Goal: Task Accomplishment & Management: Manage account settings

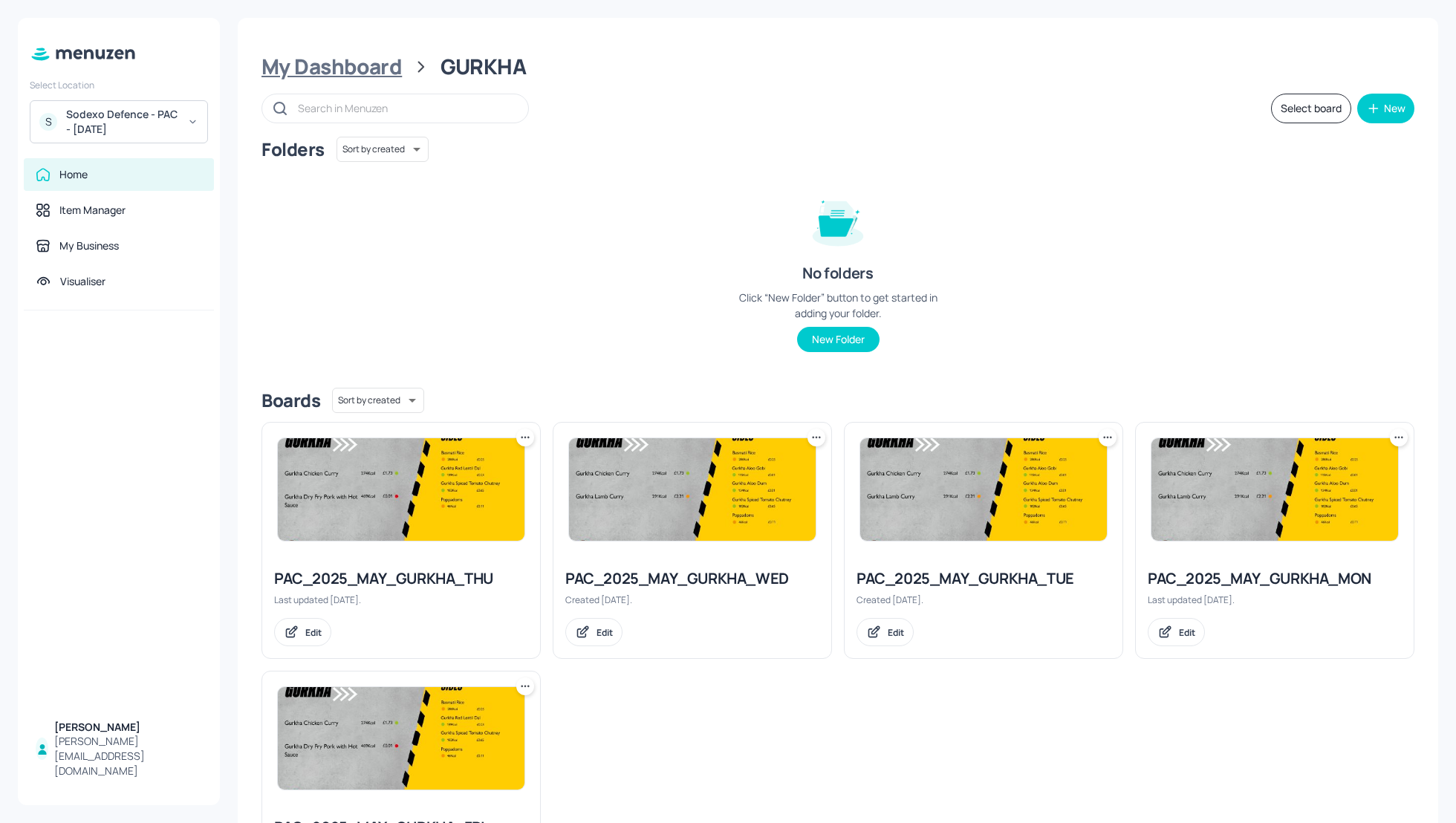
click at [313, 62] on div "My Dashboard" at bounding box center [332, 66] width 140 height 27
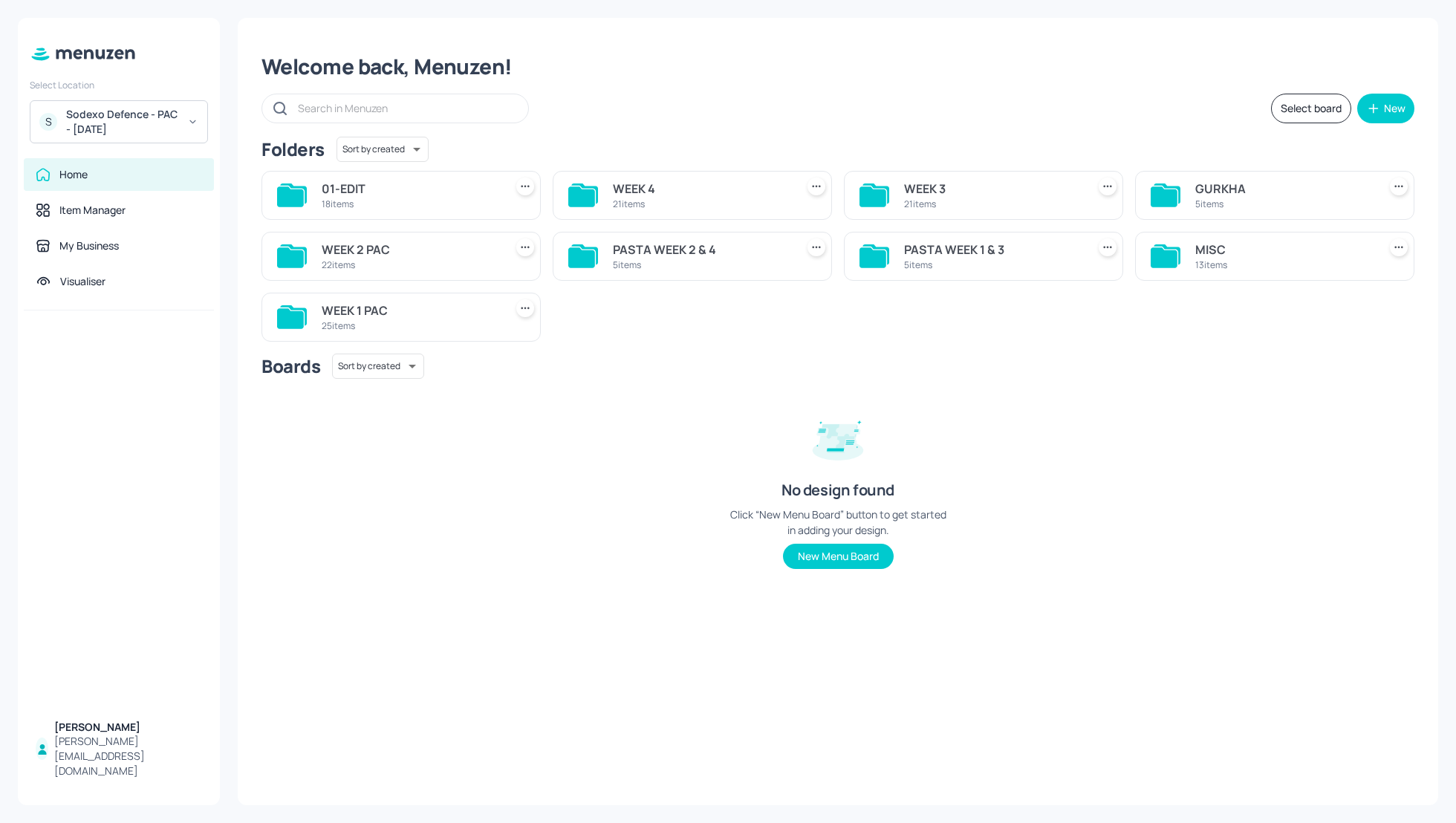
click at [913, 191] on div "WEEK 3" at bounding box center [992, 189] width 176 height 18
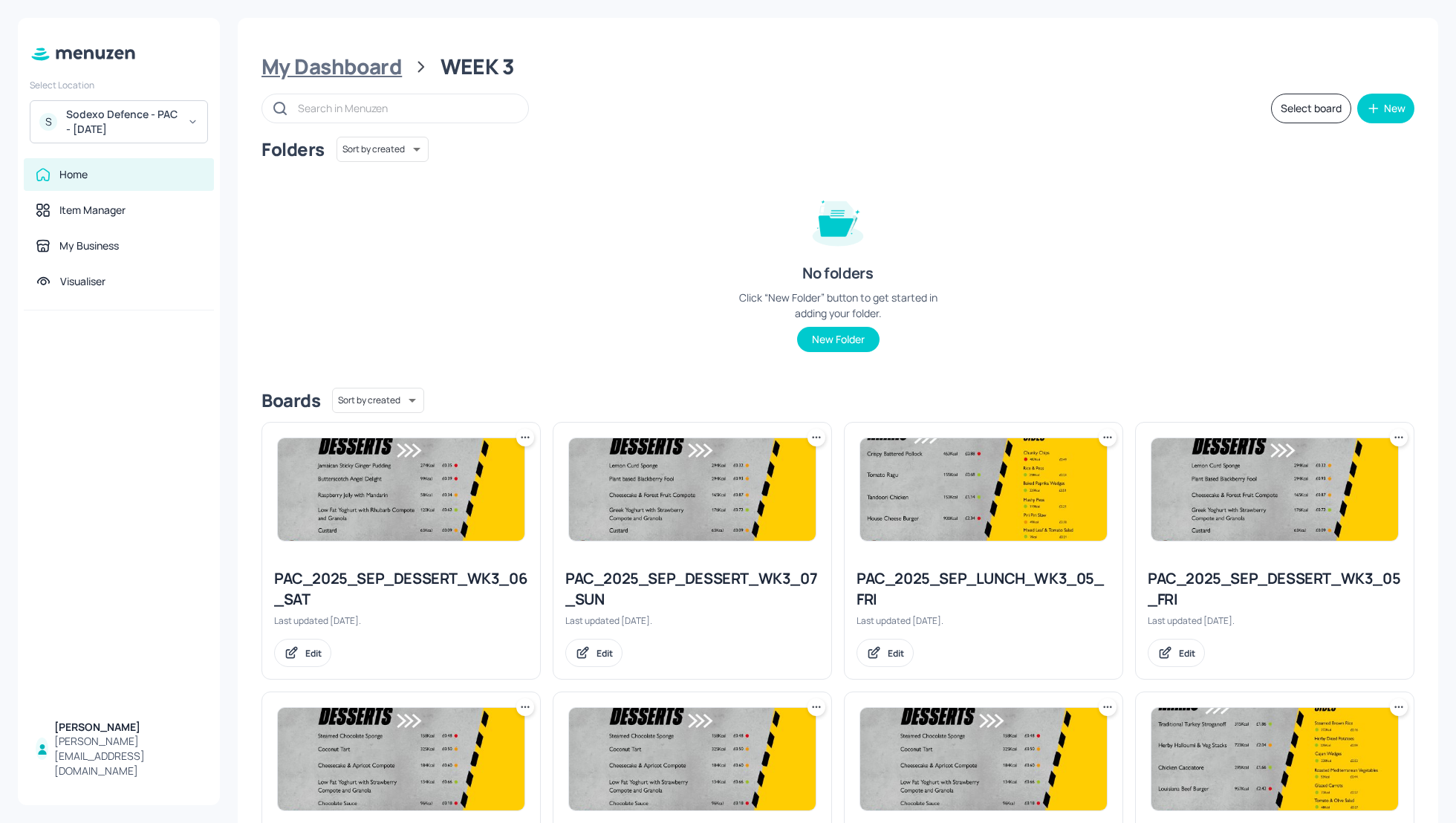
click at [341, 71] on div "My Dashboard" at bounding box center [332, 66] width 140 height 27
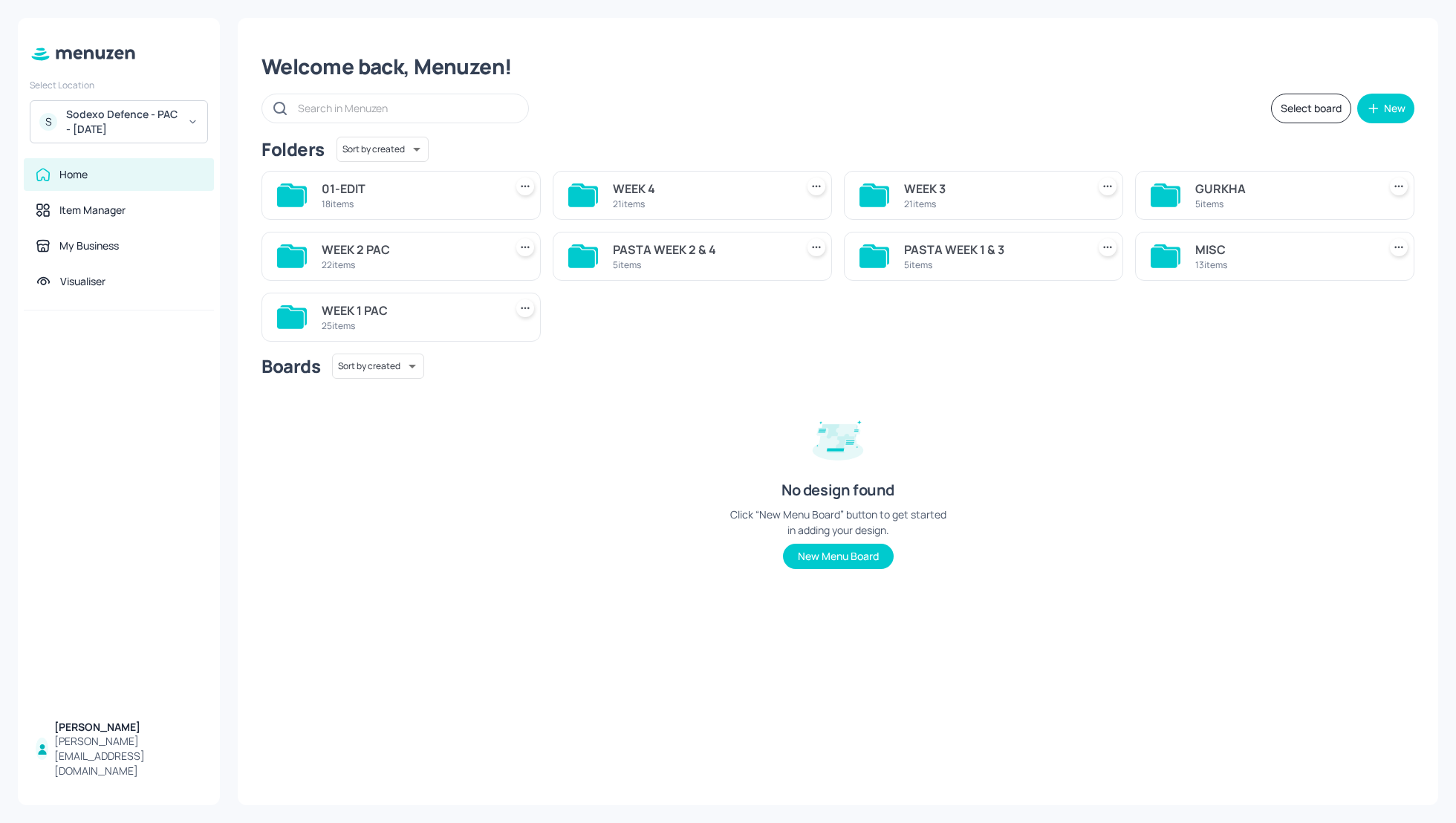
click at [345, 310] on div "WEEK 1 PAC" at bounding box center [410, 310] width 176 height 18
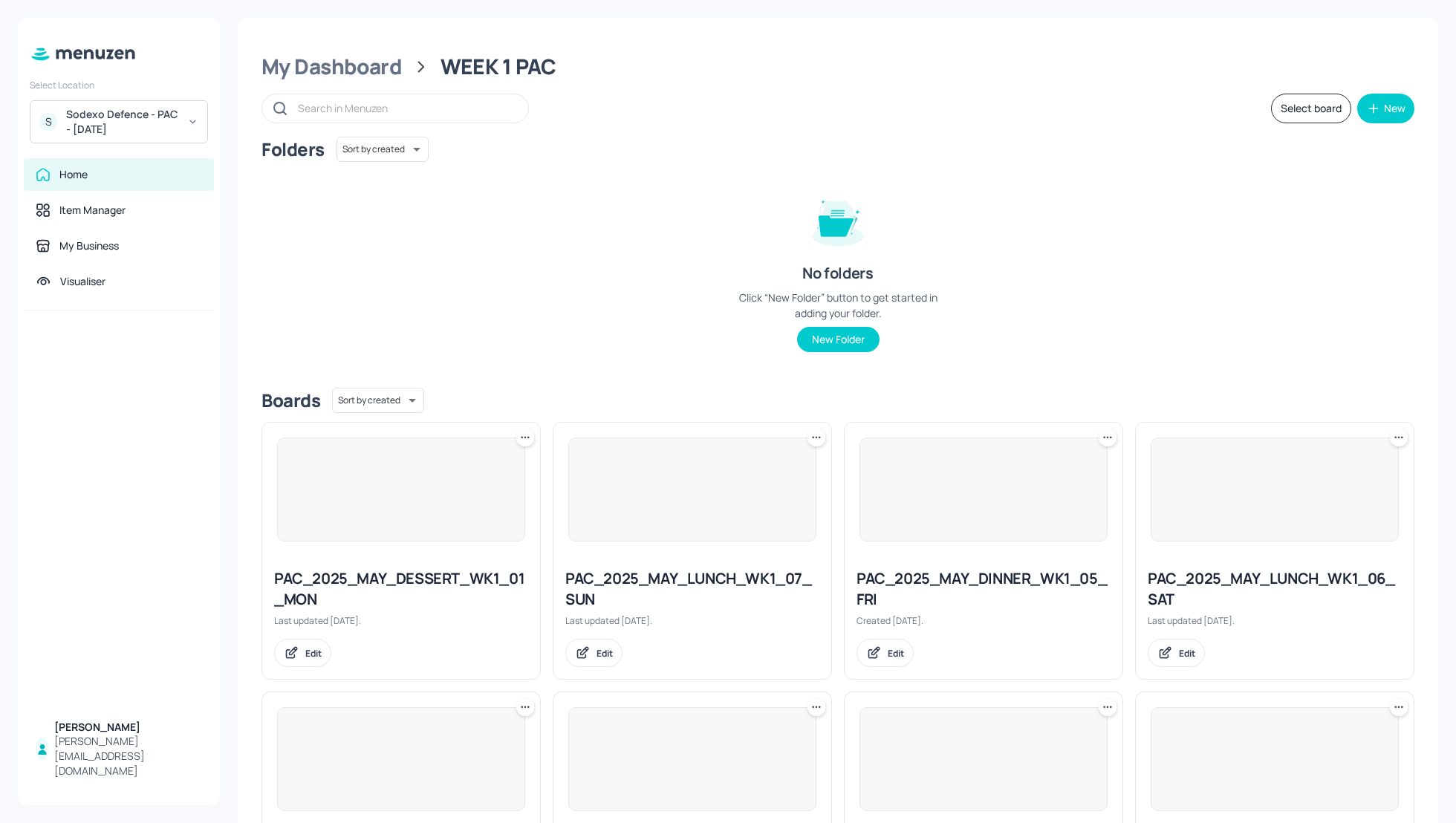
click at [659, 317] on div "Folders Sort by created id ​ No folders Click “New Folder” button to get starte…" at bounding box center [838, 256] width 1152 height 239
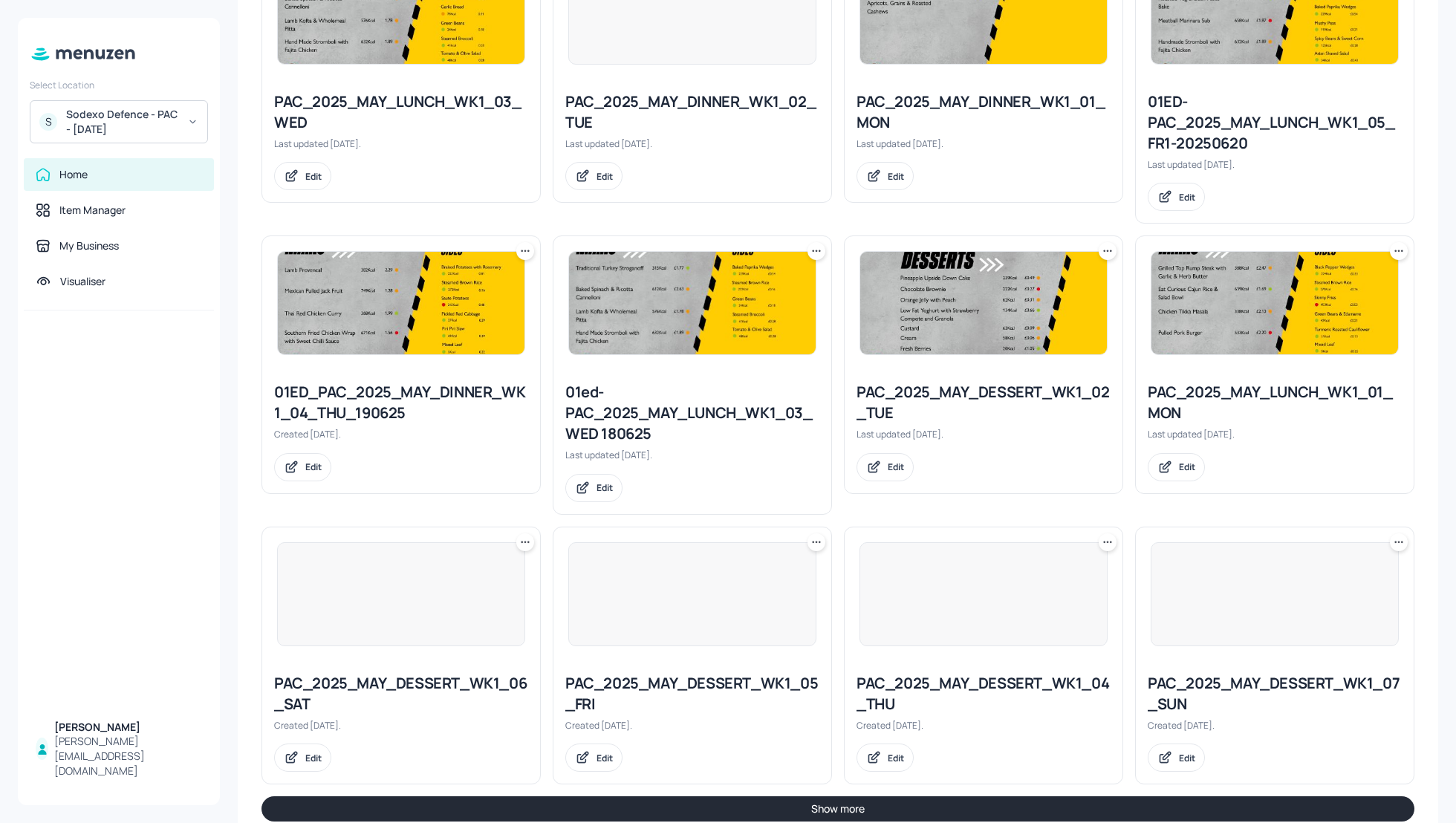
scroll to position [1335, 0]
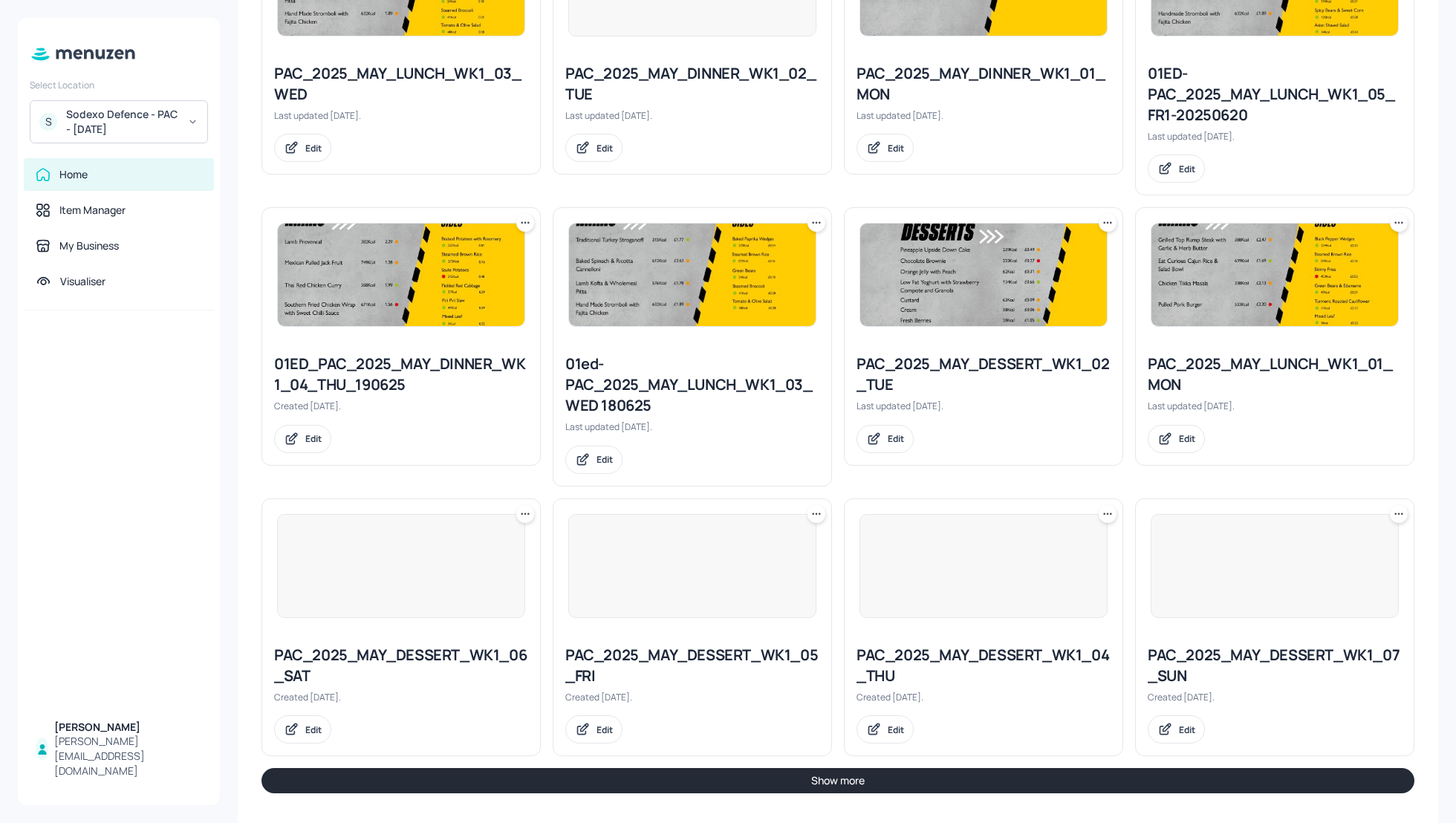
click at [1039, 777] on button "Show more" at bounding box center [838, 780] width 1152 height 26
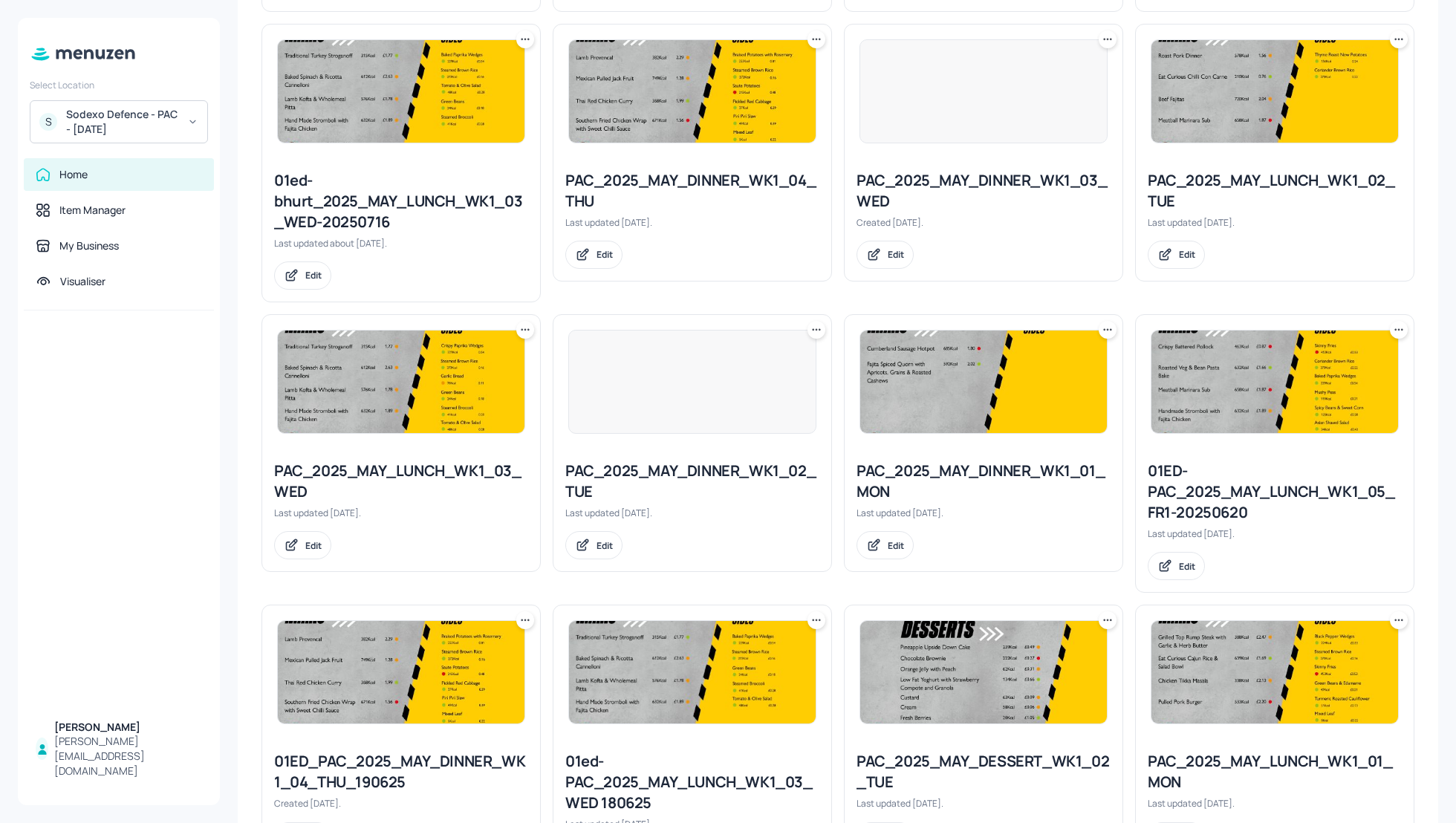
scroll to position [933, 0]
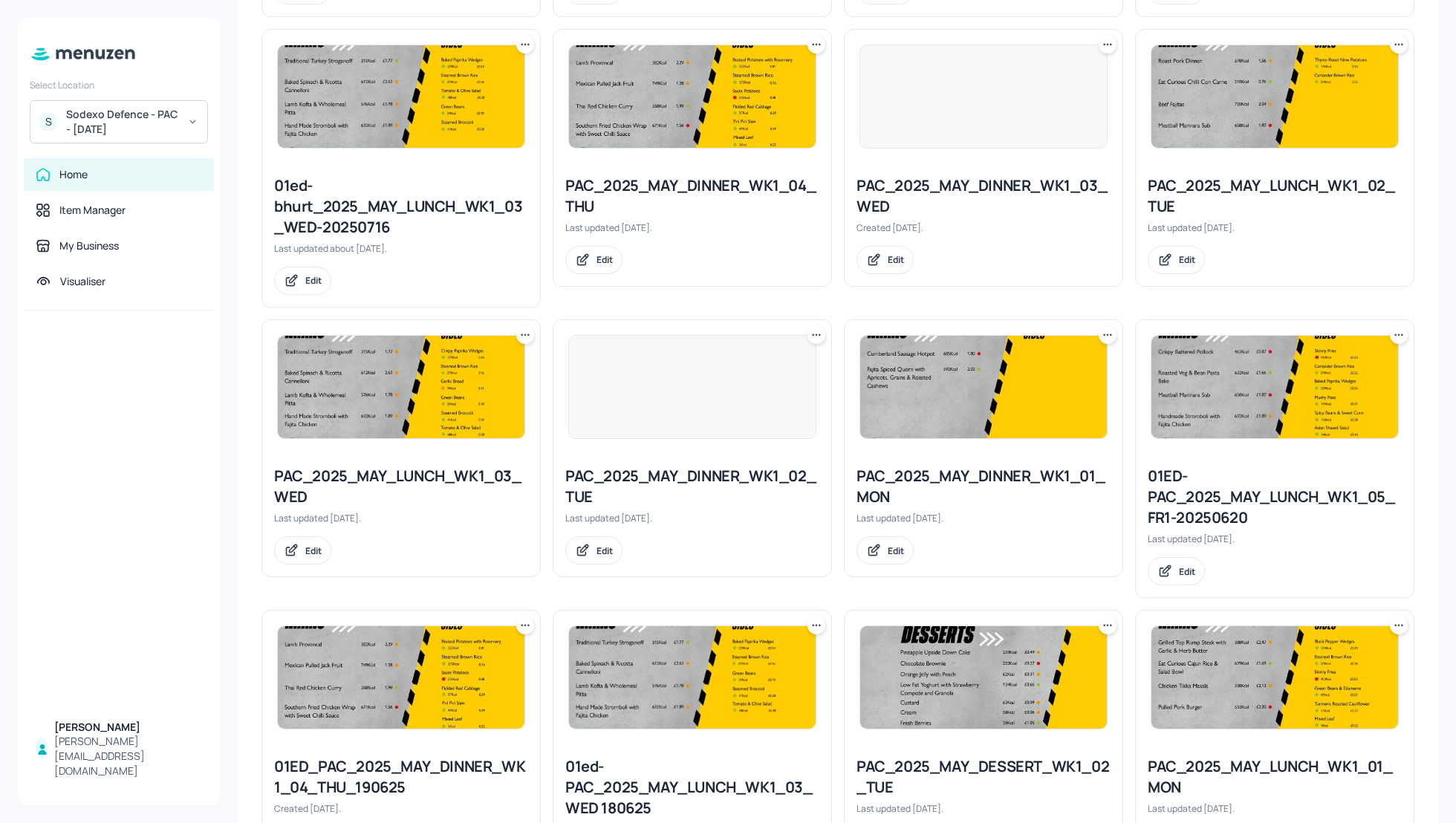
click at [1105, 330] on icon at bounding box center [1108, 335] width 15 height 15
click at [1036, 361] on p "Rename" at bounding box center [1028, 361] width 34 height 13
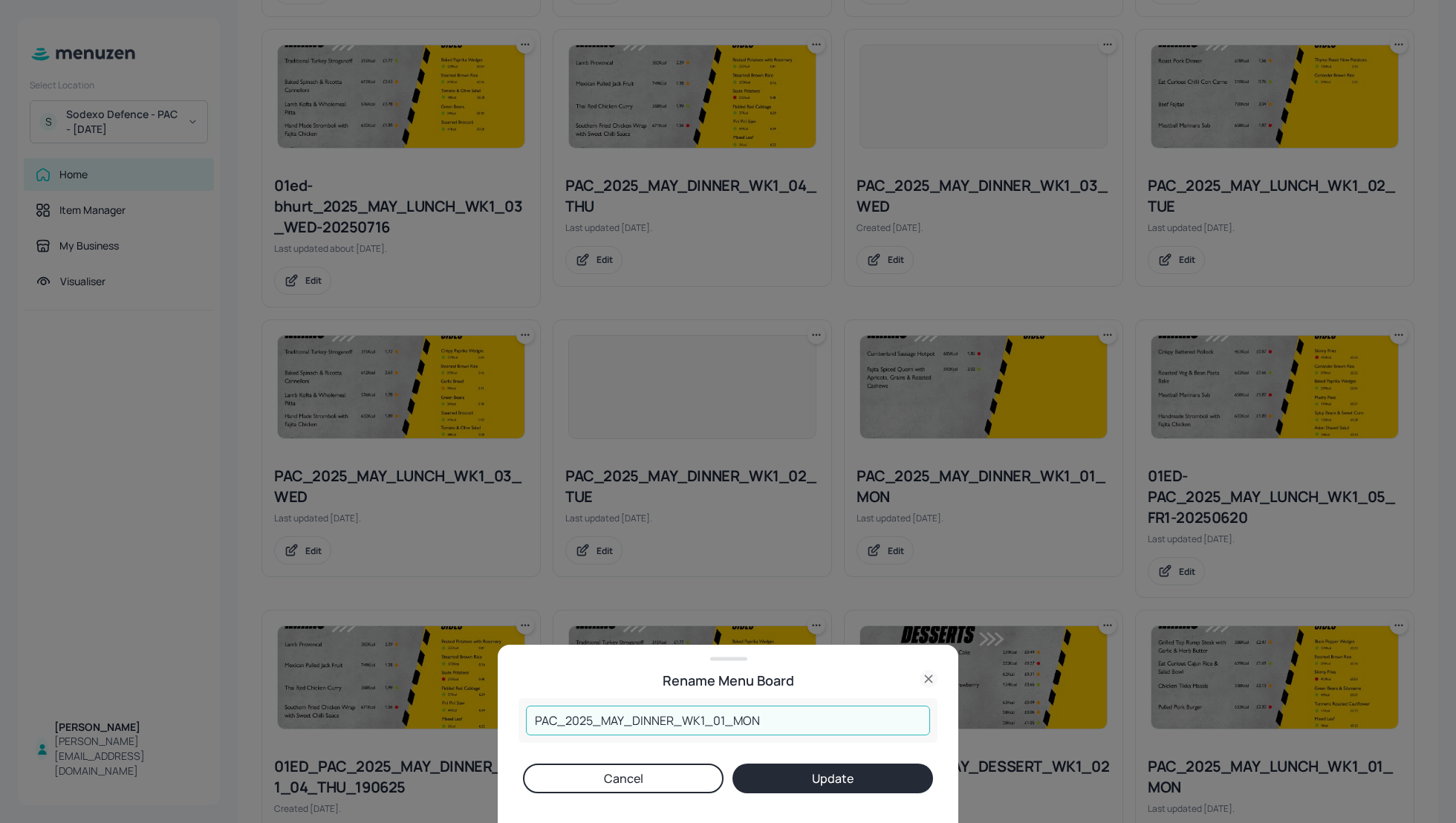
click at [537, 720] on input "PAC_2025_MAY_DINNER_WK1_01_MON" at bounding box center [728, 720] width 404 height 29
click at [552, 720] on input "01-EDIT_PAC_2025_MAY_DINNER_WK1_01_MON" at bounding box center [728, 720] width 404 height 29
click at [834, 716] on input "01_EDIT_PAC_2025_MAY_DINNER_WK1_01_MON" at bounding box center [728, 720] width 404 height 29
type input "01_EDIT_PAC_2025_MAY_DINNER_WK1_01_MON_250825"
click at [930, 678] on icon at bounding box center [928, 678] width 7 height 7
